Goal: Navigation & Orientation: Find specific page/section

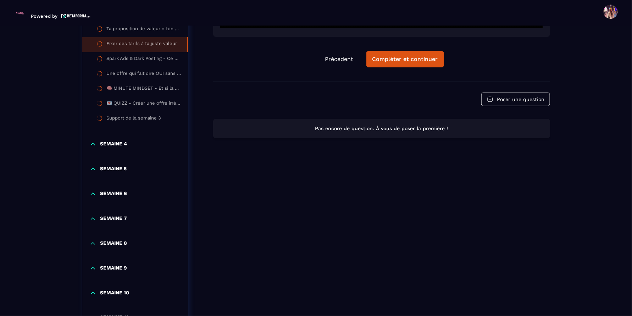
scroll to position [353, 0]
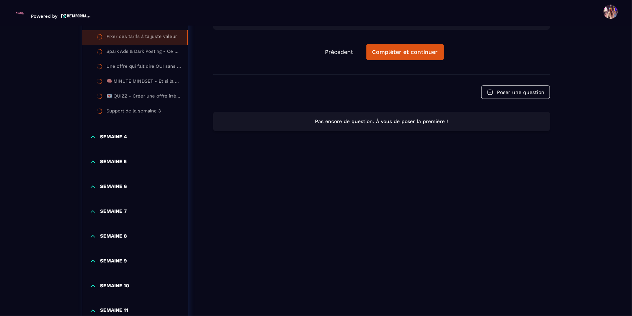
click at [93, 141] on div "SEMAINE 4" at bounding box center [135, 139] width 106 height 25
click at [93, 137] on icon at bounding box center [92, 137] width 7 height 7
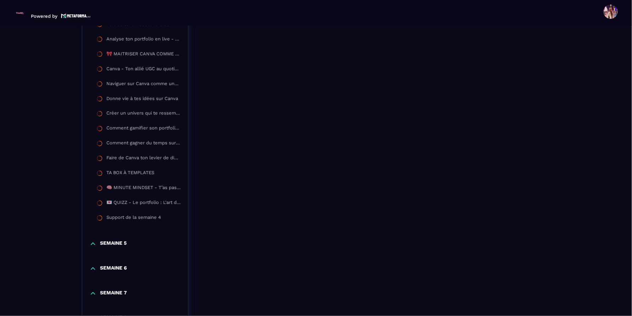
scroll to position [583, 0]
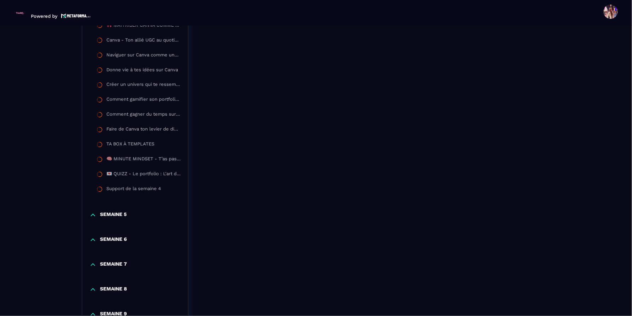
click at [92, 214] on icon at bounding box center [93, 215] width 4 height 2
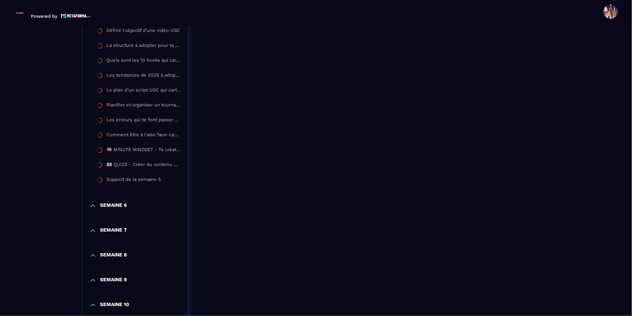
scroll to position [845, 0]
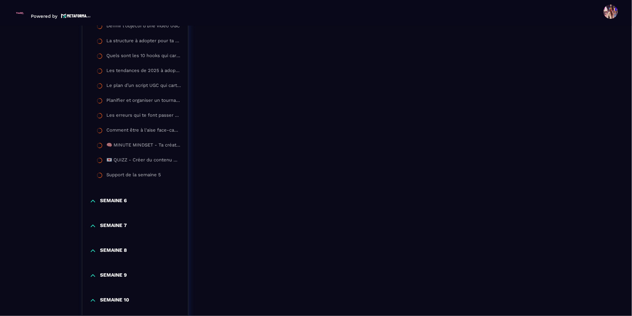
click at [91, 200] on icon at bounding box center [93, 201] width 4 height 2
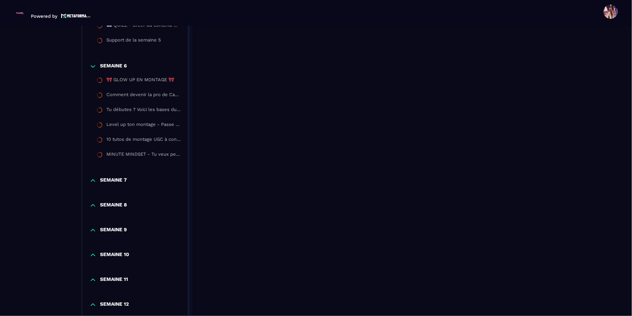
scroll to position [981, 0]
click at [94, 178] on icon at bounding box center [93, 179] width 4 height 2
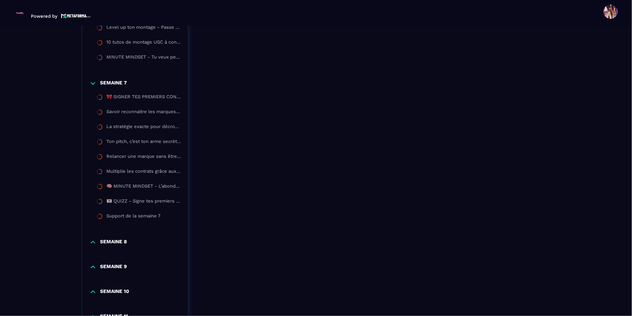
scroll to position [1094, 0]
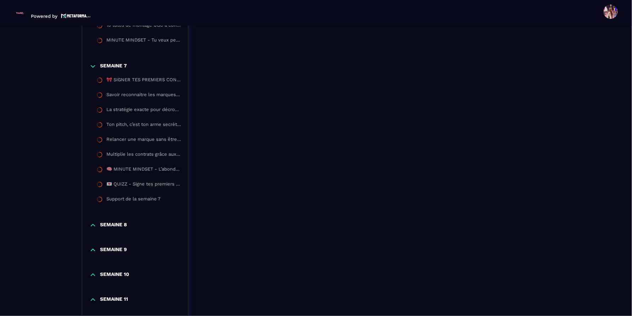
click at [93, 223] on icon at bounding box center [92, 225] width 7 height 7
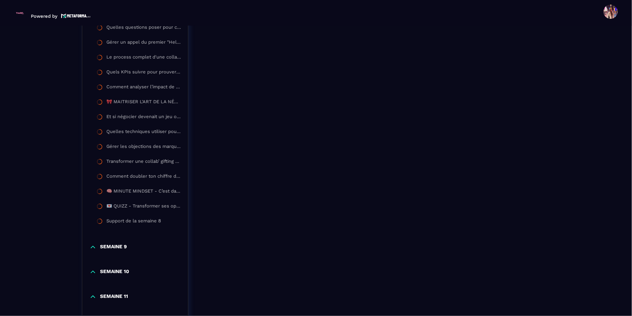
scroll to position [1351, 0]
click at [92, 242] on icon at bounding box center [92, 245] width 7 height 7
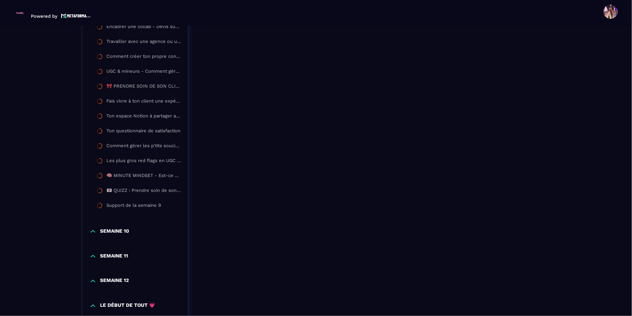
scroll to position [1666, 0]
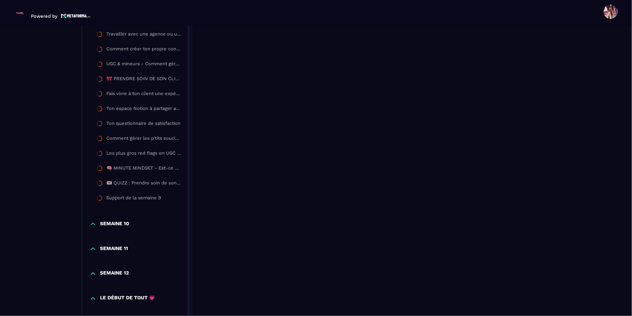
click at [103, 221] on p "SEMAINE 10" at bounding box center [114, 224] width 29 height 7
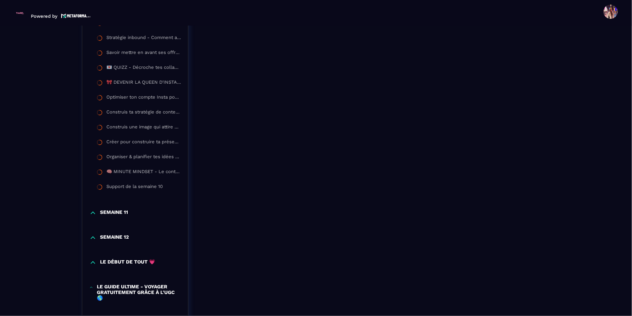
scroll to position [1896, 0]
click at [105, 209] on p "SEMAINE 11" at bounding box center [114, 212] width 28 height 7
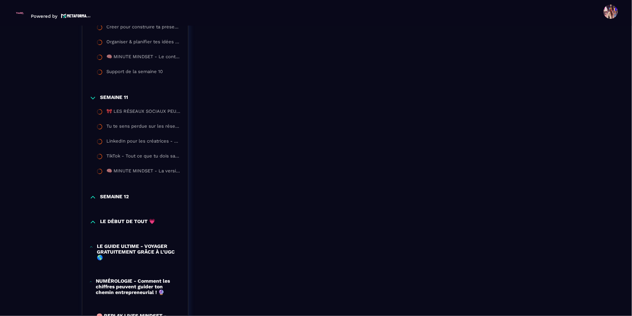
scroll to position [2020, 0]
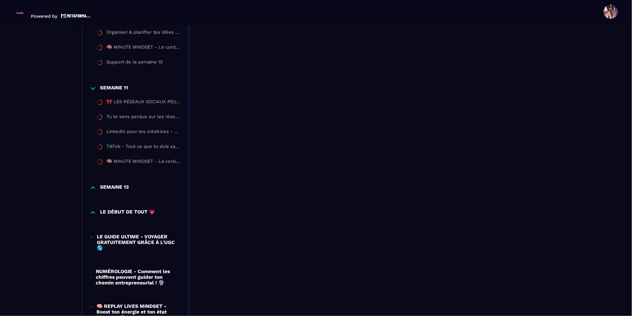
click at [94, 184] on icon at bounding box center [92, 187] width 7 height 7
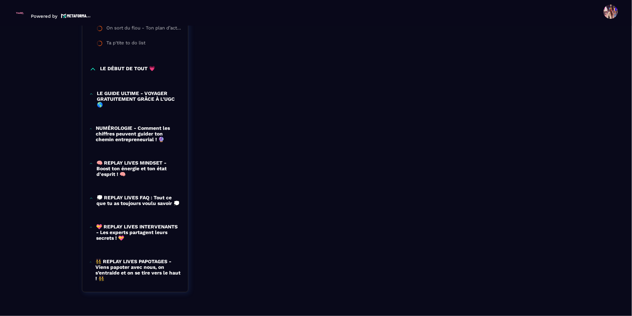
scroll to position [2339, 0]
